Goal: Information Seeking & Learning: Compare options

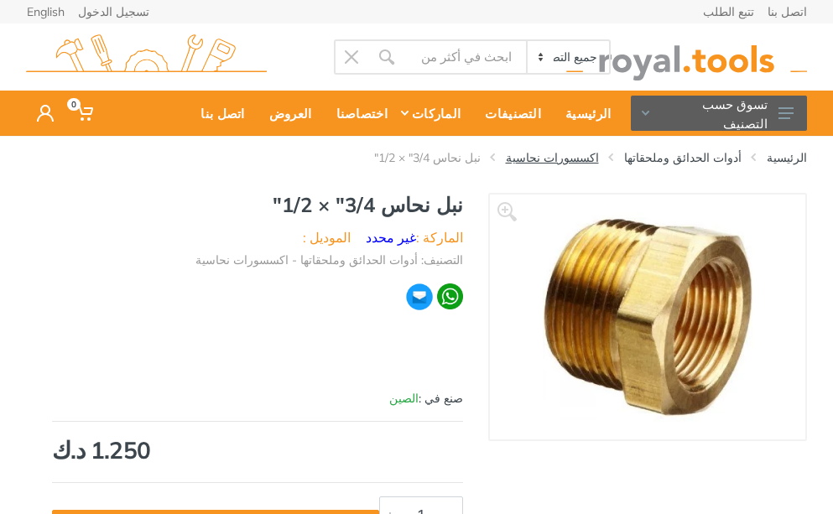
click at [599, 153] on link "اكسسورات نحاسية" at bounding box center [552, 157] width 93 height 17
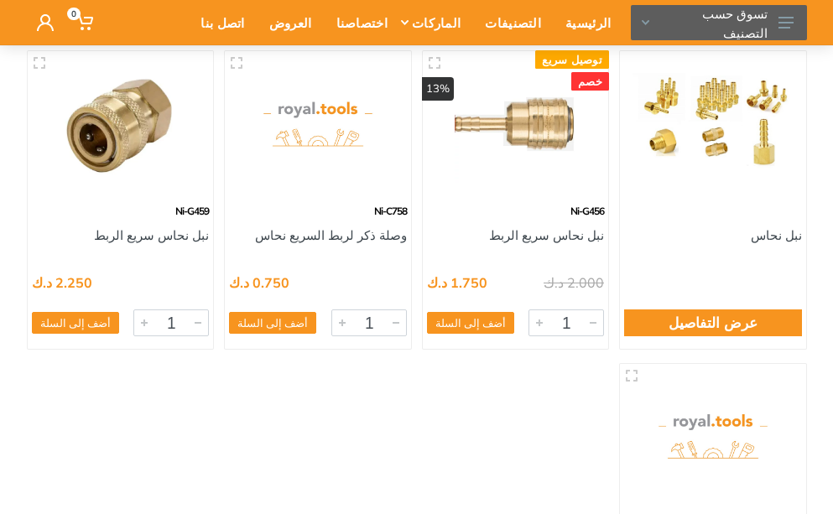
scroll to position [168, 0]
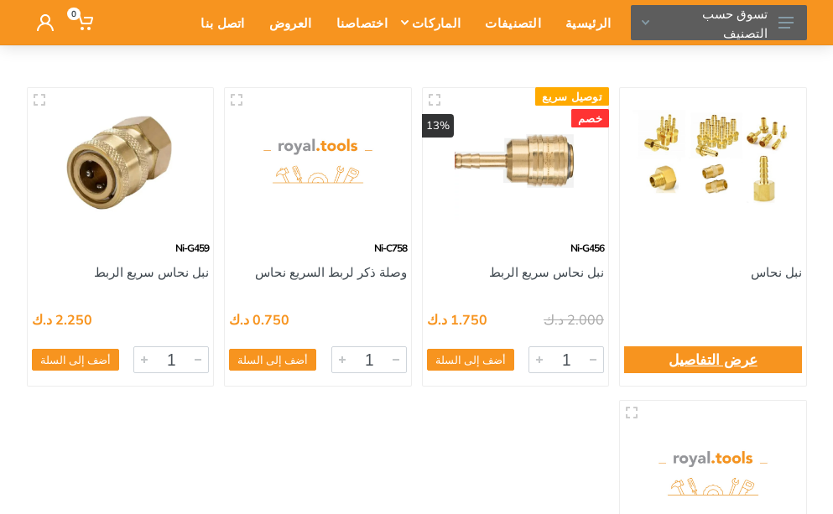
click at [702, 360] on link "عرض التفاصيل" at bounding box center [712, 360] width 89 height 22
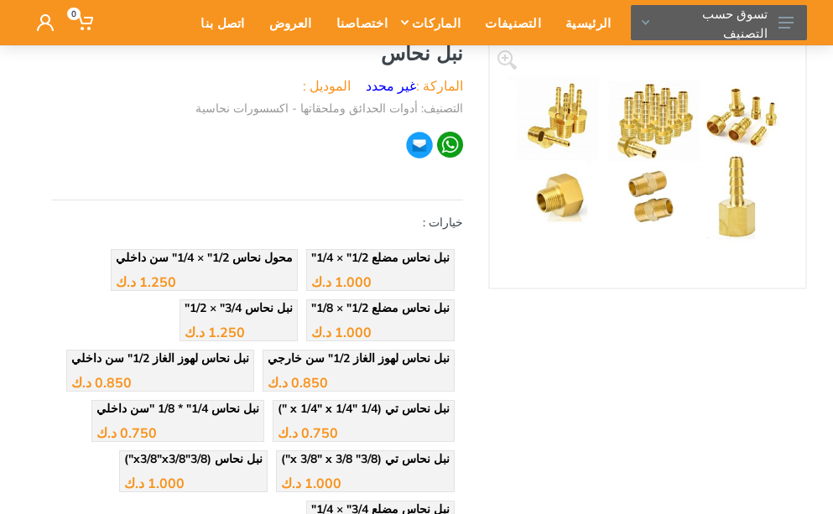
scroll to position [168, 0]
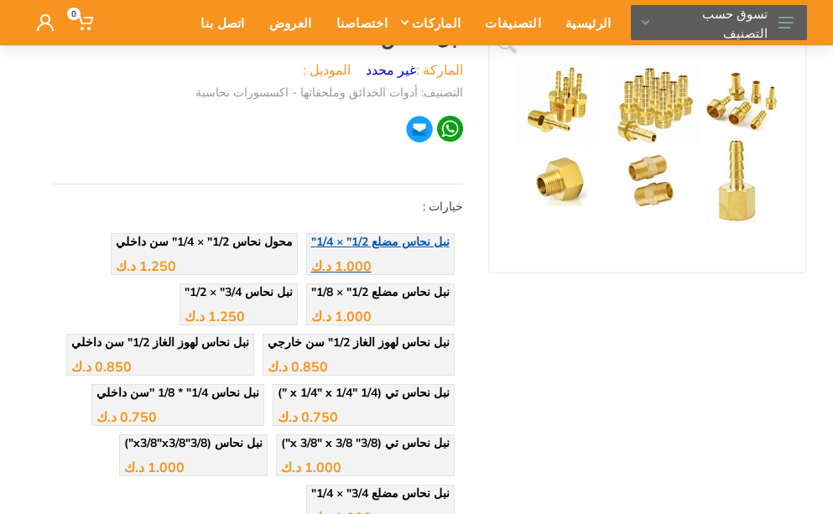
click at [413, 257] on div "1.000 د.ك" at bounding box center [380, 259] width 138 height 25
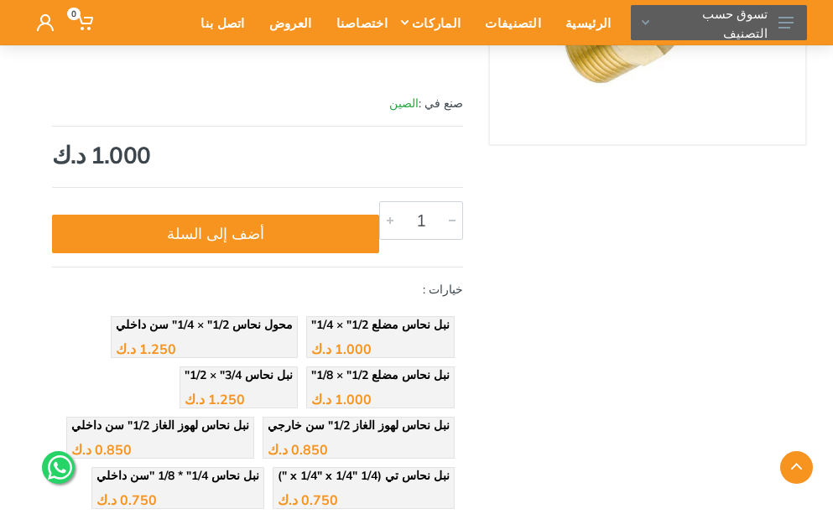
scroll to position [335, 0]
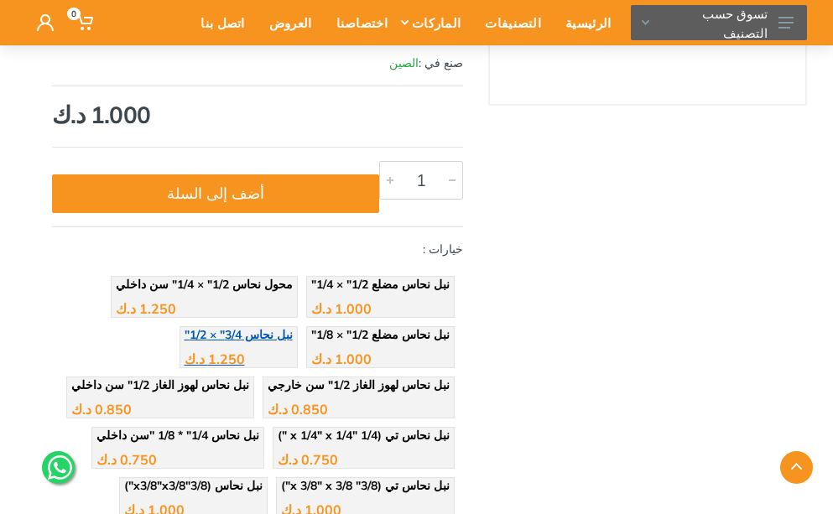
click at [286, 339] on span "نبل نحاس 3/4" × 1/2"" at bounding box center [238, 334] width 108 height 15
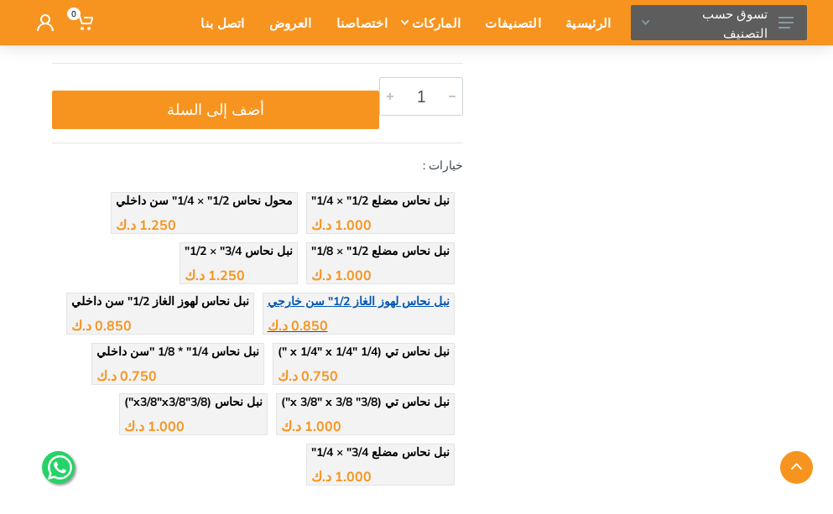
scroll to position [503, 0]
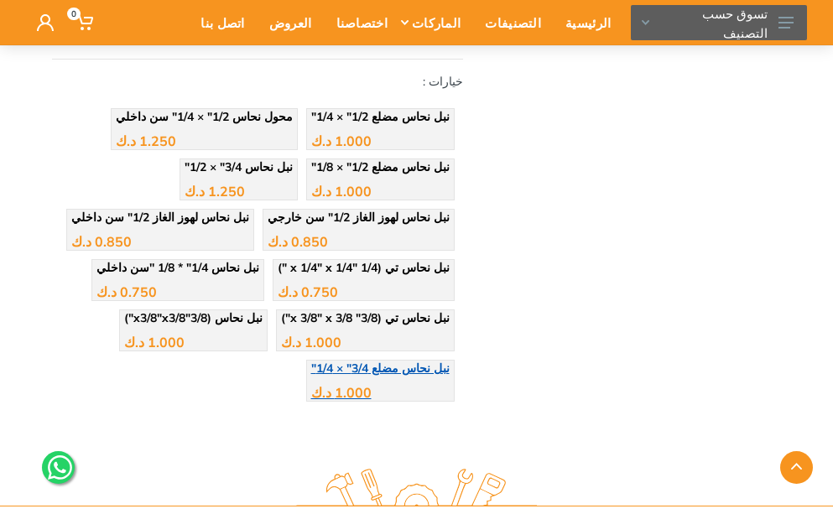
click at [406, 387] on div "1.000 د.ك" at bounding box center [380, 386] width 138 height 25
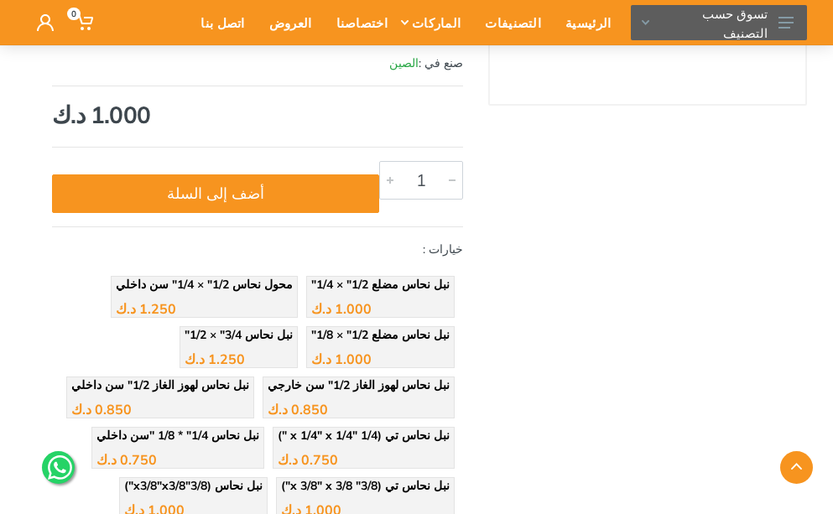
scroll to position [419, 0]
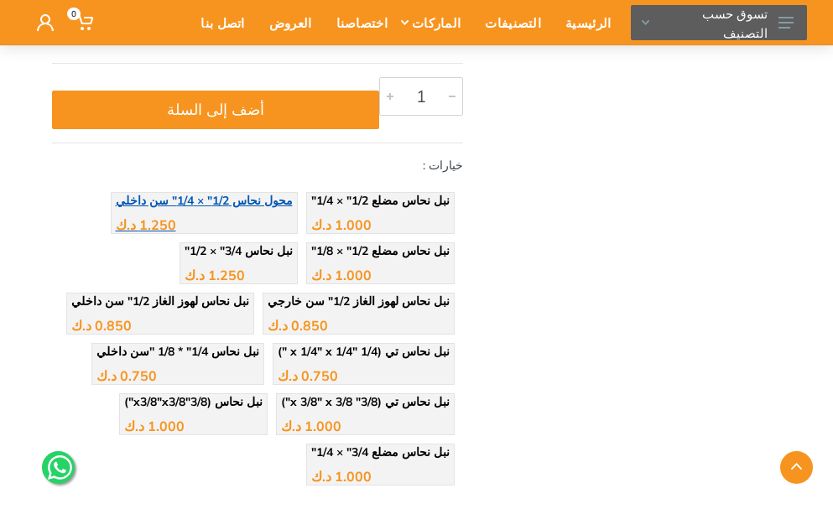
click at [279, 217] on div "1.250 د.ك" at bounding box center [204, 218] width 177 height 25
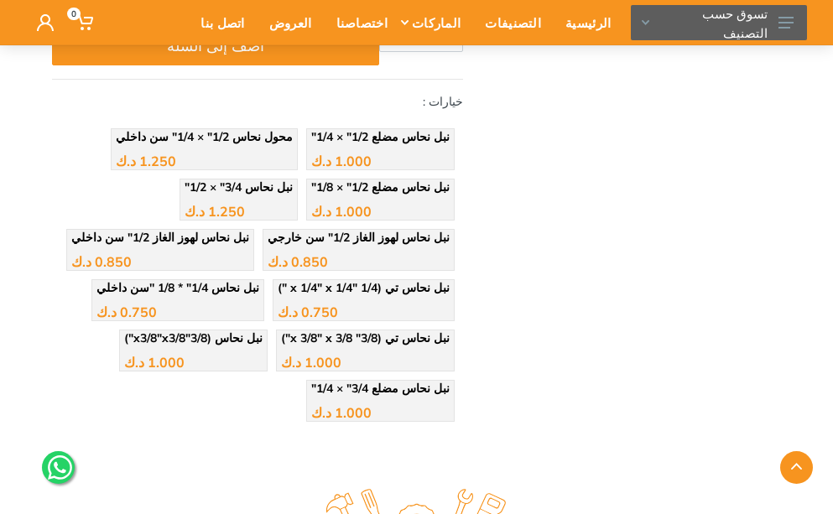
scroll to position [503, 0]
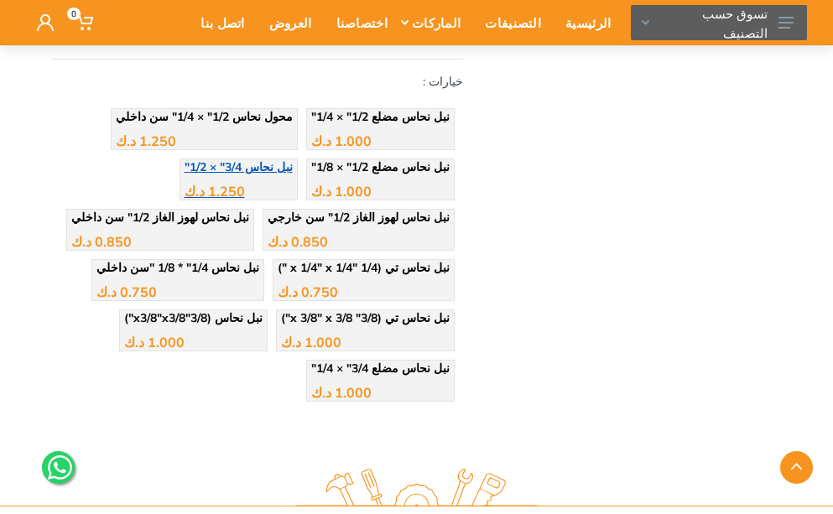
click at [284, 178] on div "1.250 د.ك" at bounding box center [238, 185] width 108 height 25
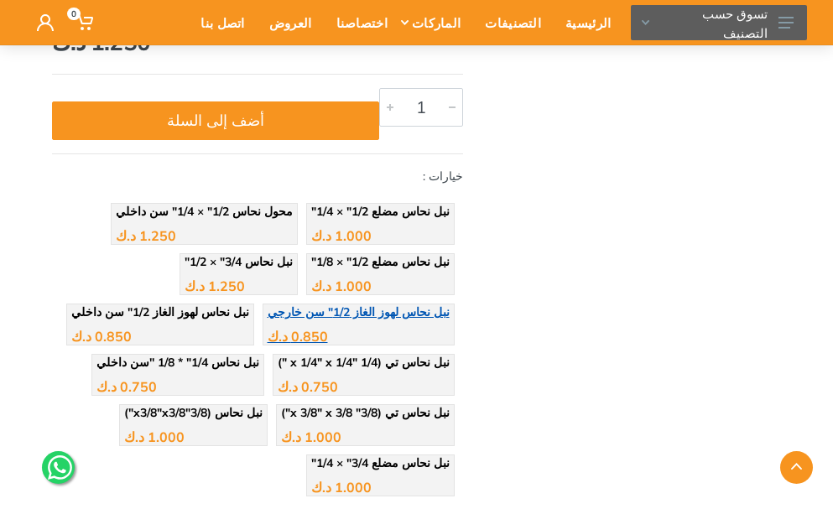
scroll to position [419, 0]
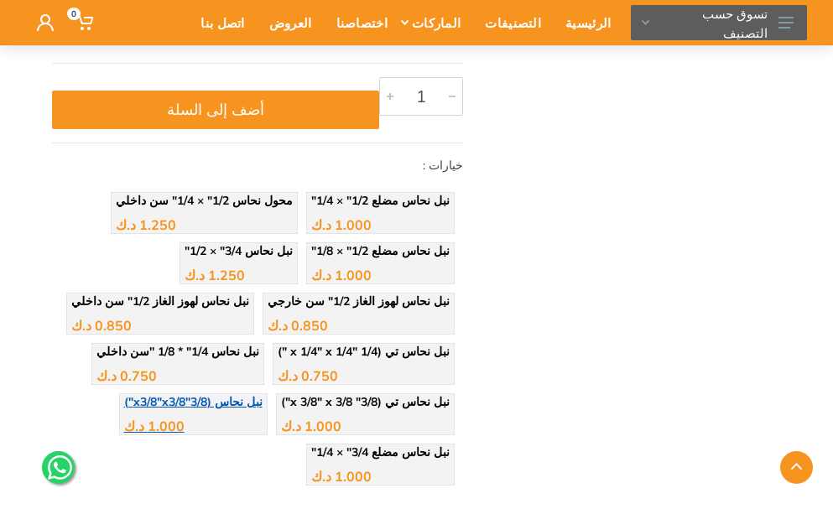
click at [257, 415] on div "1.000 د.ك" at bounding box center [193, 420] width 138 height 25
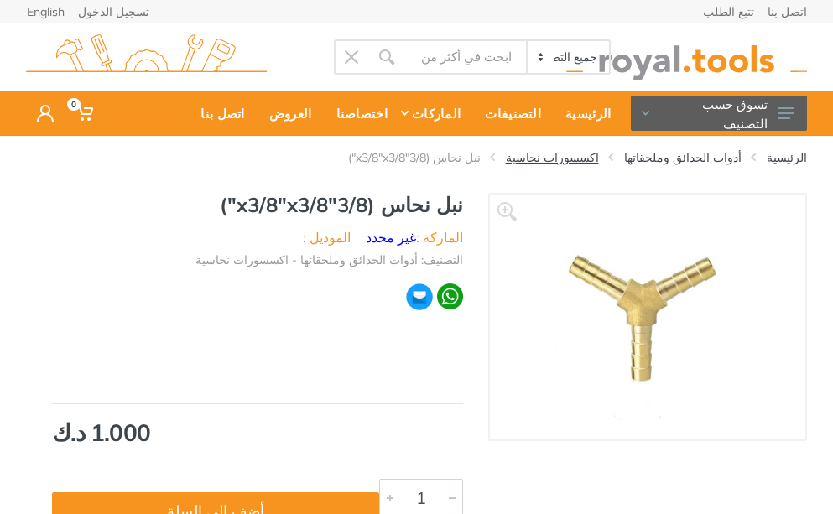
click at [599, 159] on link "اكسسورات نحاسية" at bounding box center [552, 157] width 93 height 17
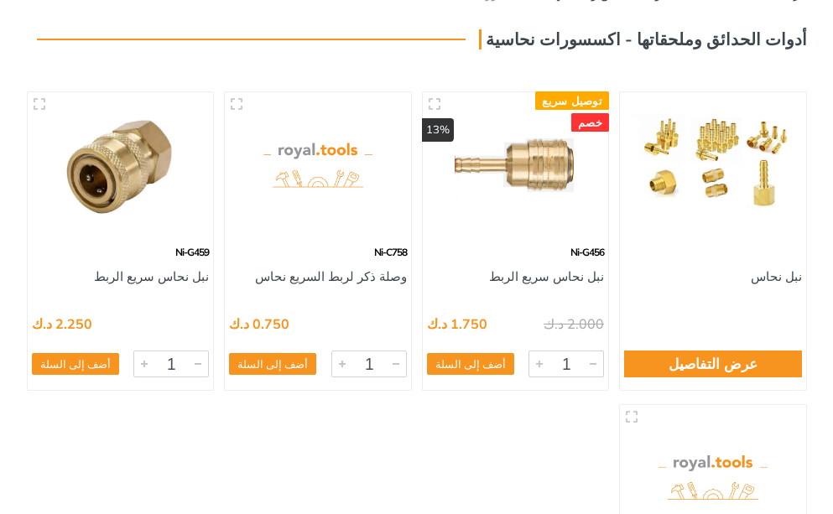
scroll to position [168, 0]
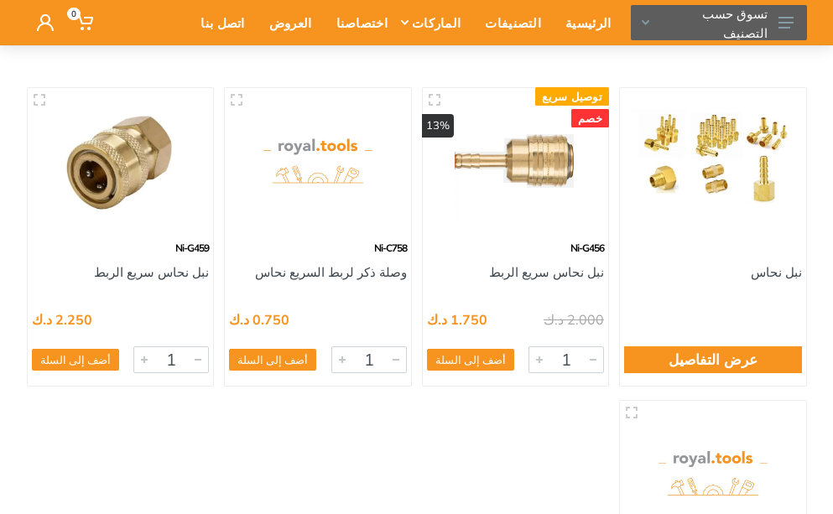
click at [314, 210] on img at bounding box center [317, 161] width 161 height 121
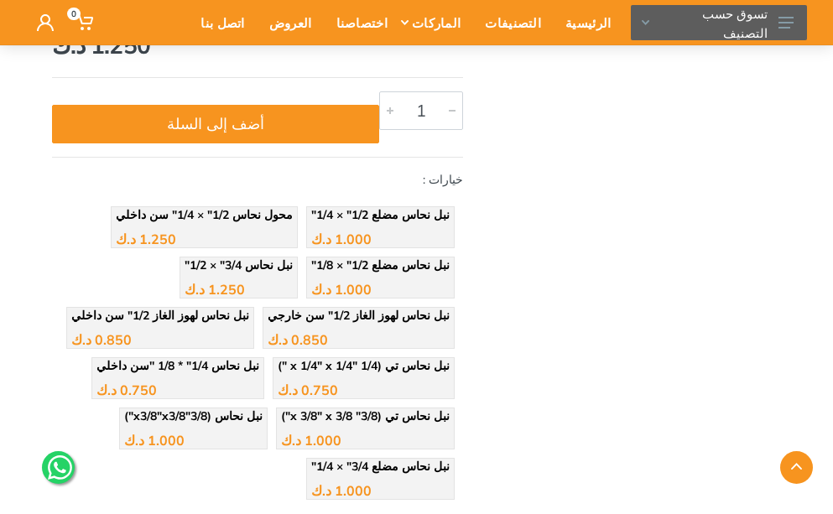
scroll to position [419, 0]
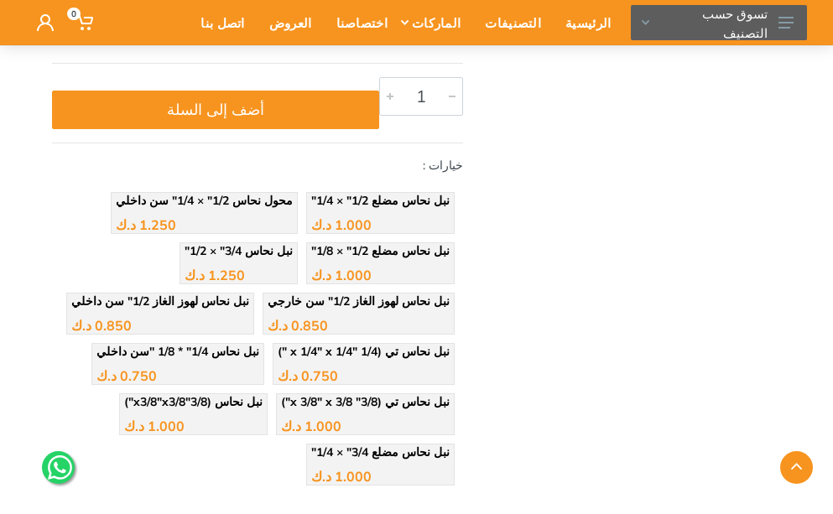
click at [390, 457] on div at bounding box center [416, 467] width 805 height 33
click at [413, 450] on span "نبل نحاس مضلع 3/4" × 1/4"" at bounding box center [380, 451] width 138 height 15
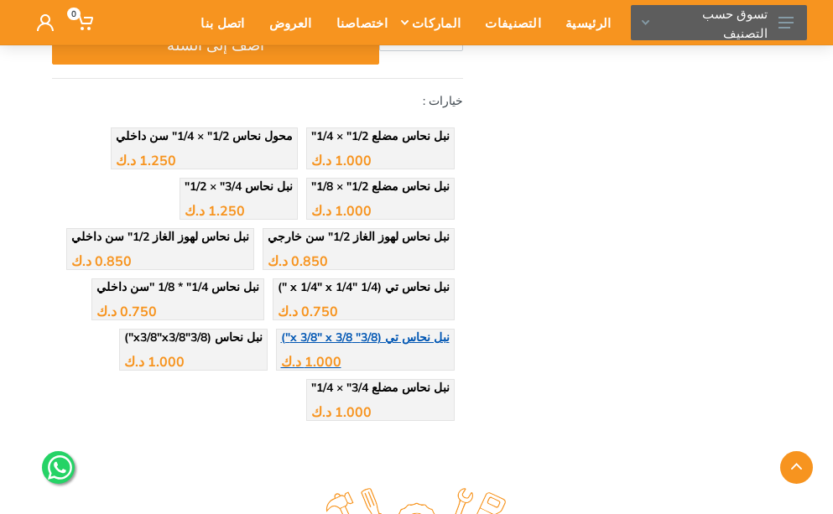
scroll to position [503, 0]
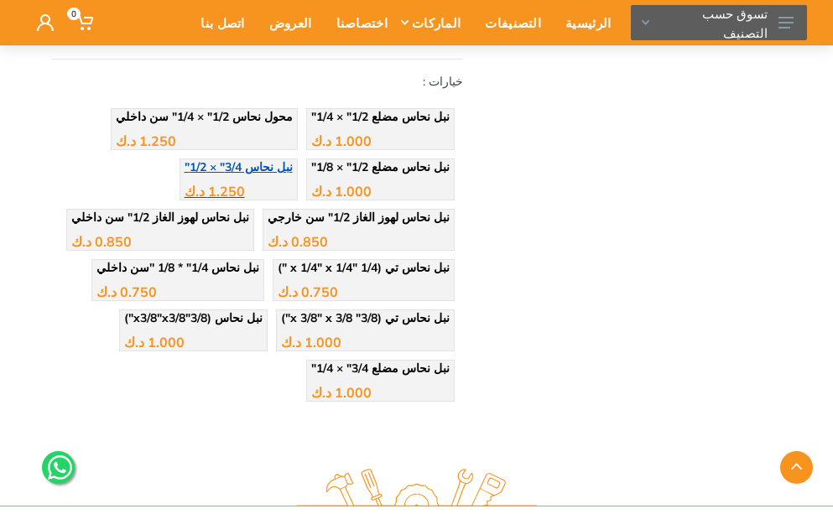
click at [274, 168] on span "نبل نحاس 3/4" × 1/2"" at bounding box center [238, 166] width 108 height 15
